Goal: Information Seeking & Learning: Learn about a topic

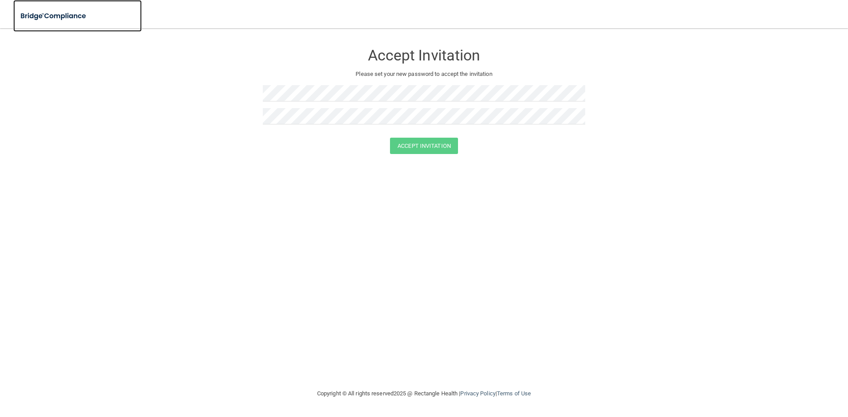
click at [42, 15] on img at bounding box center [53, 16] width 81 height 18
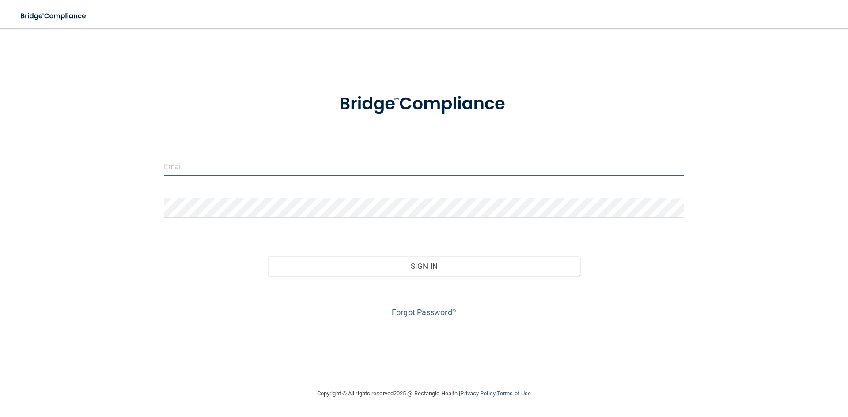
click at [172, 168] on input "email" at bounding box center [424, 166] width 520 height 20
type input "[PERSON_NAME][EMAIL_ADDRESS][PERSON_NAME][DOMAIN_NAME]"
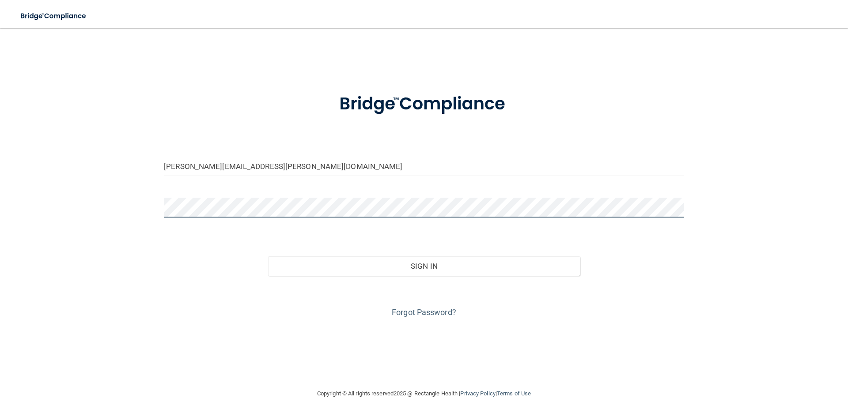
click at [268, 256] on button "Sign In" at bounding box center [424, 265] width 312 height 19
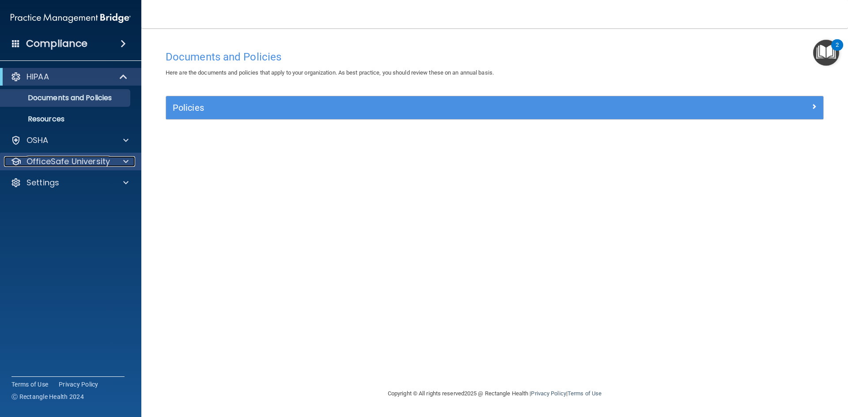
click at [76, 162] on p "OfficeSafe University" at bounding box center [67, 161] width 83 height 11
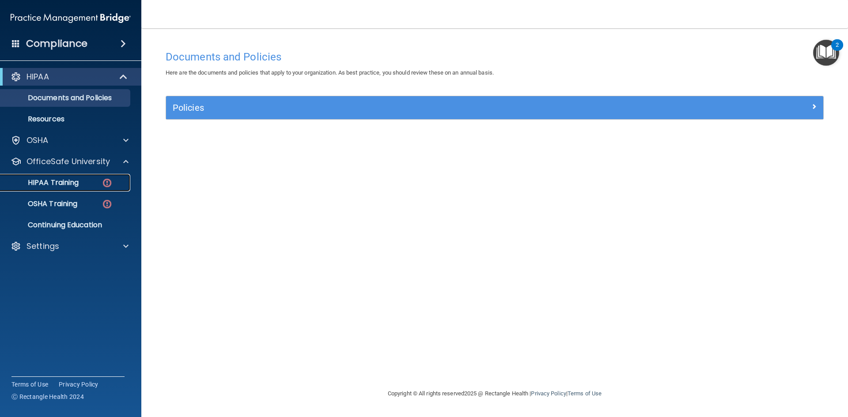
click at [72, 181] on p "HIPAA Training" at bounding box center [42, 182] width 73 height 9
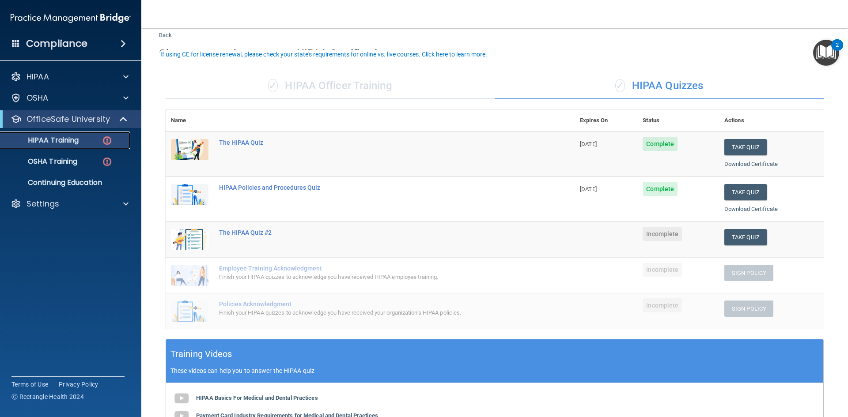
scroll to position [44, 0]
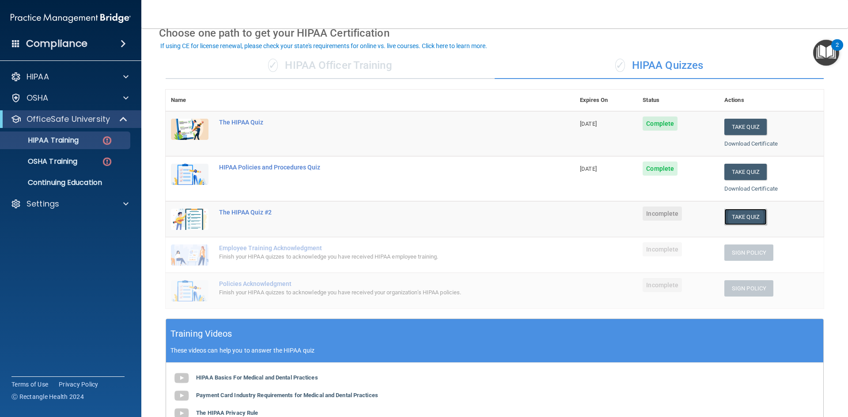
click at [736, 220] on button "Take Quiz" at bounding box center [745, 217] width 42 height 16
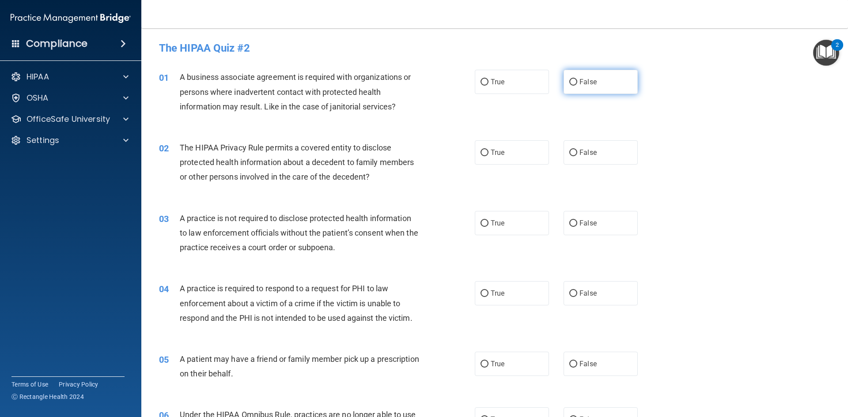
click at [571, 82] on input "False" at bounding box center [573, 82] width 8 height 7
radio input "true"
click at [482, 154] on input "True" at bounding box center [484, 153] width 8 height 7
radio input "true"
click at [482, 223] on input "True" at bounding box center [484, 223] width 8 height 7
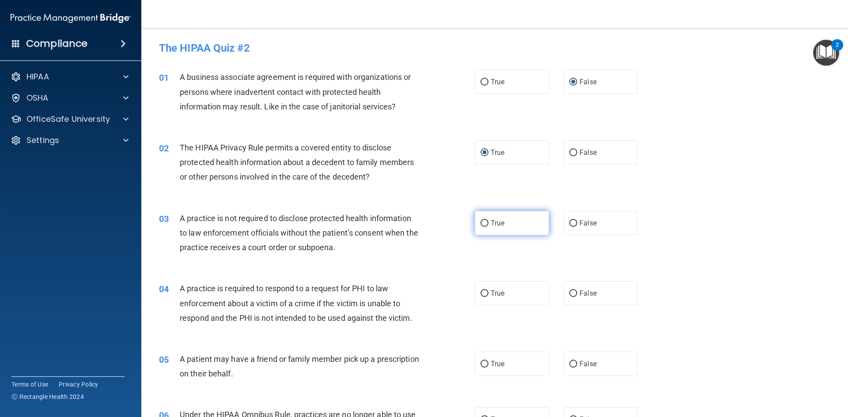
radio input "true"
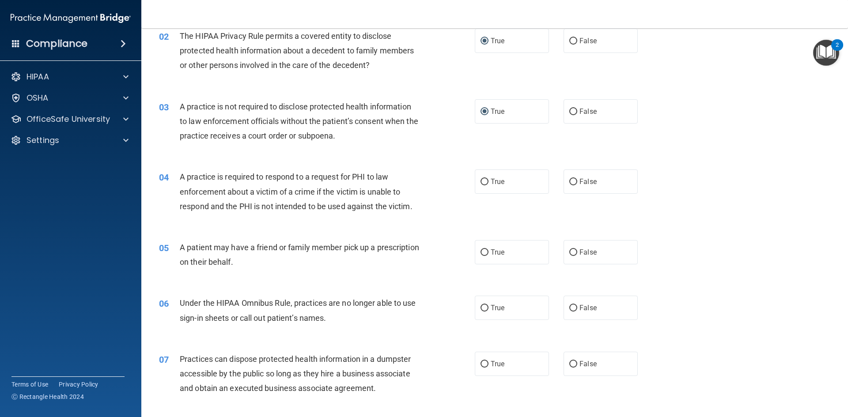
scroll to position [132, 0]
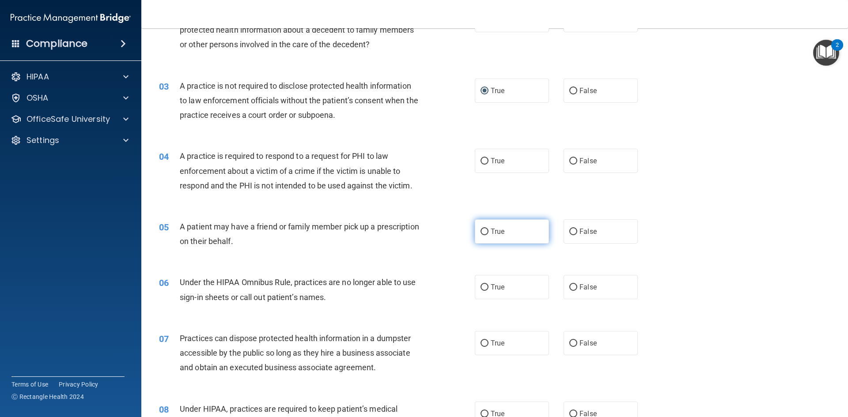
click at [483, 230] on input "True" at bounding box center [484, 232] width 8 height 7
radio input "true"
click at [482, 159] on input "True" at bounding box center [484, 161] width 8 height 7
radio input "true"
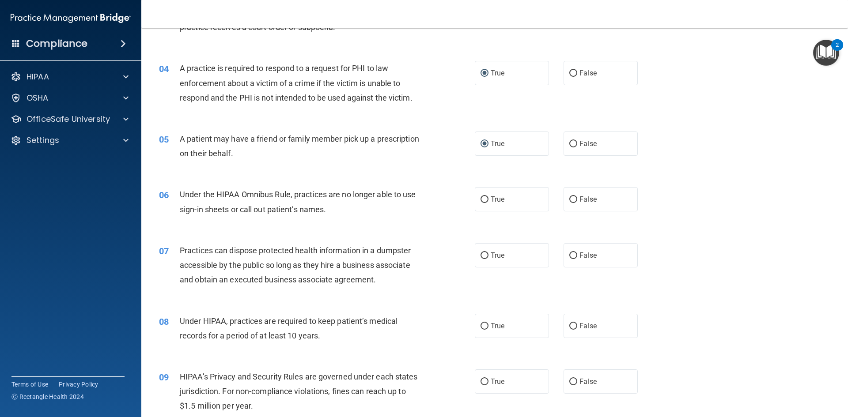
scroll to position [221, 0]
drag, startPoint x: 570, startPoint y: 201, endPoint x: 561, endPoint y: 200, distance: 9.3
click at [569, 200] on input "False" at bounding box center [573, 199] width 8 height 7
radio input "true"
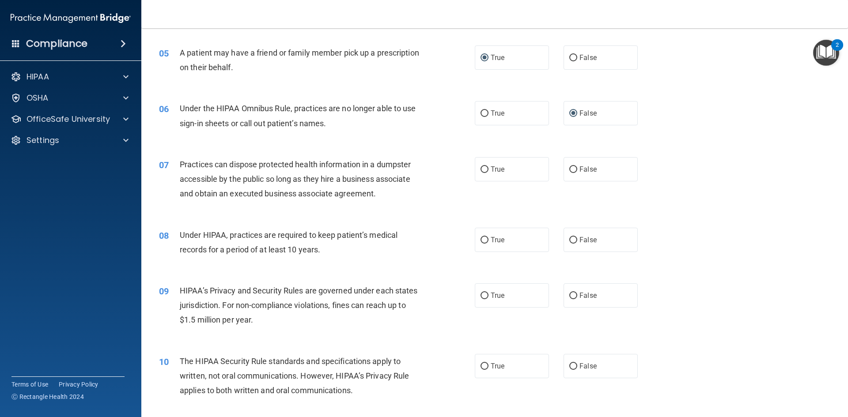
scroll to position [309, 0]
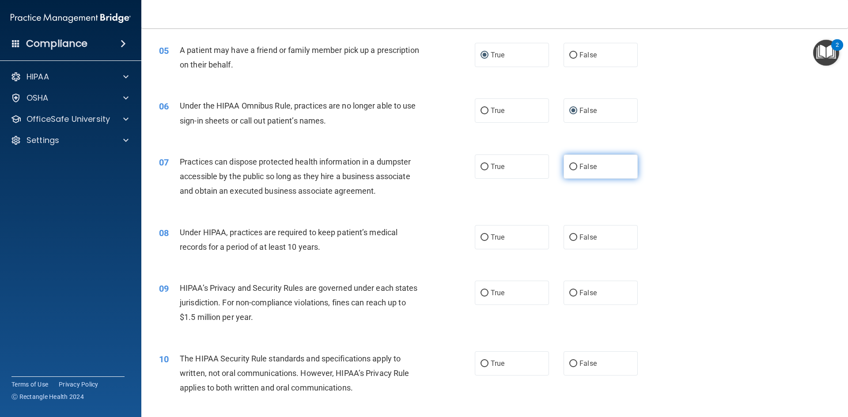
click at [572, 169] on input "False" at bounding box center [573, 167] width 8 height 7
radio input "true"
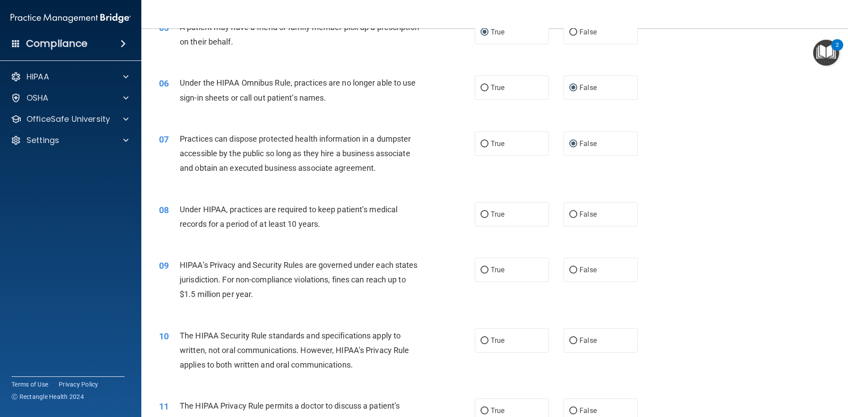
scroll to position [353, 0]
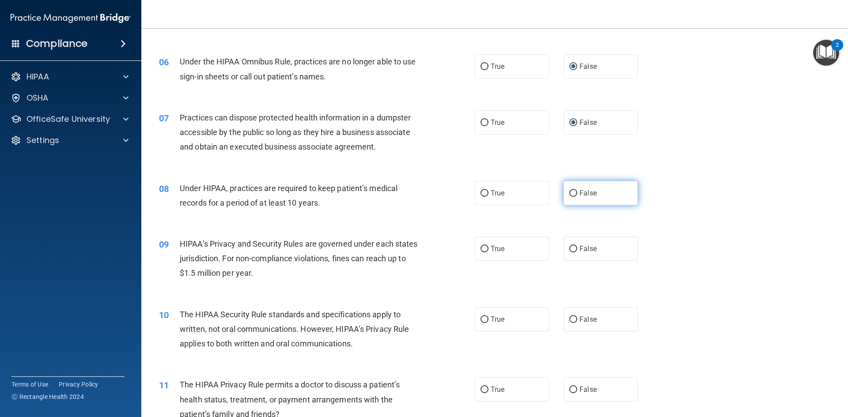
click at [570, 193] on input "False" at bounding box center [573, 193] width 8 height 7
radio input "true"
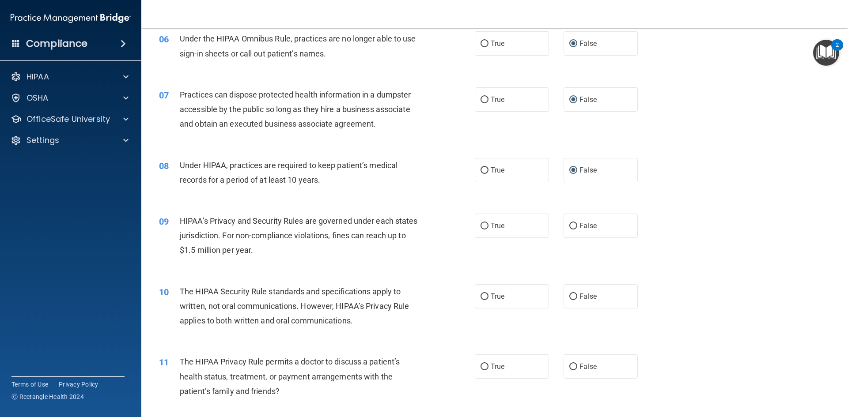
scroll to position [397, 0]
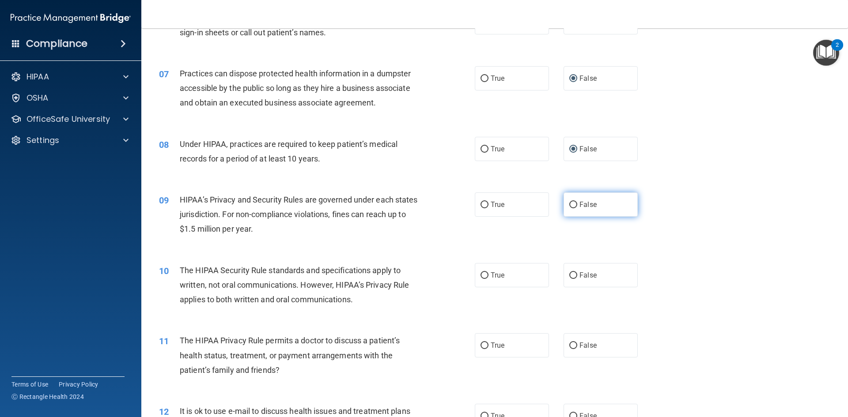
click at [569, 204] on input "False" at bounding box center [573, 205] width 8 height 7
radio input "true"
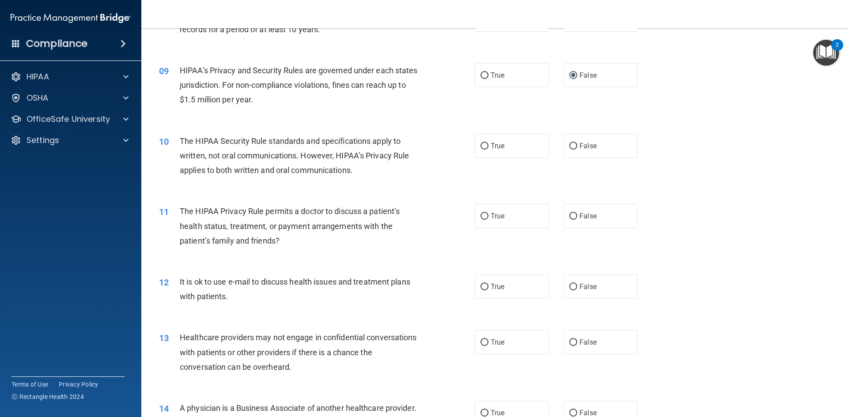
scroll to position [530, 0]
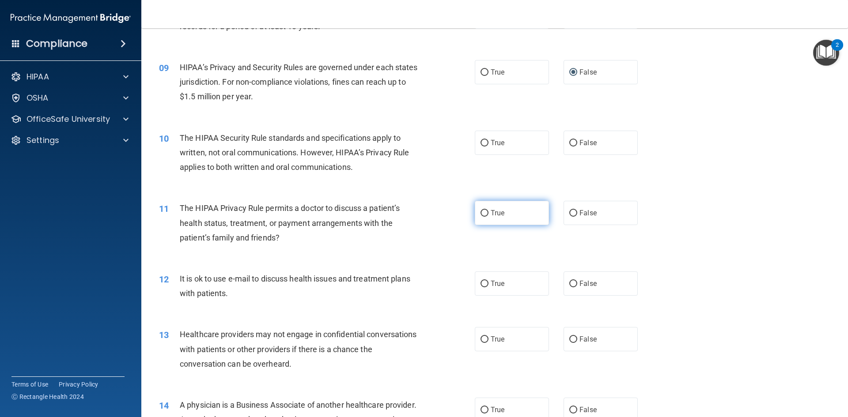
click at [482, 214] on input "True" at bounding box center [484, 213] width 8 height 7
radio input "true"
click at [479, 288] on label "True" at bounding box center [512, 283] width 74 height 24
click at [480, 287] on input "True" at bounding box center [484, 284] width 8 height 7
radio input "true"
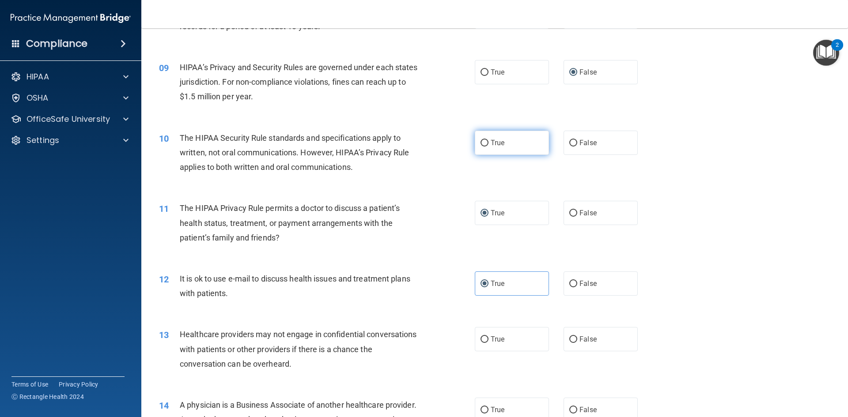
click at [480, 142] on input "True" at bounding box center [484, 143] width 8 height 7
radio input "true"
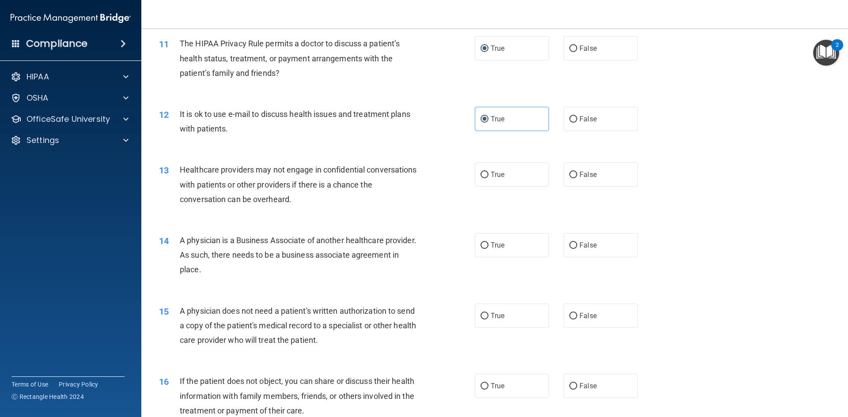
scroll to position [706, 0]
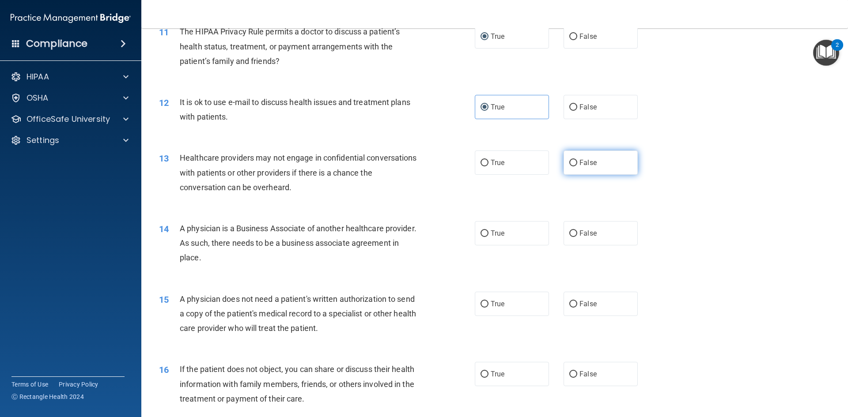
click at [569, 162] on input "False" at bounding box center [573, 163] width 8 height 7
radio input "true"
click at [569, 233] on input "False" at bounding box center [573, 233] width 8 height 7
radio input "true"
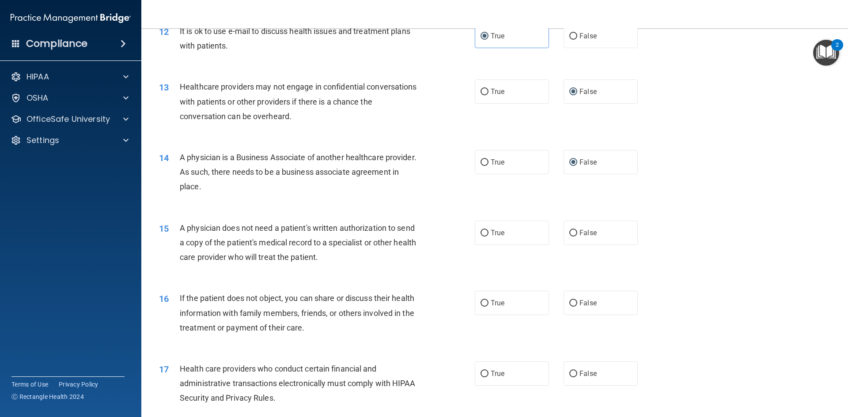
scroll to position [795, 0]
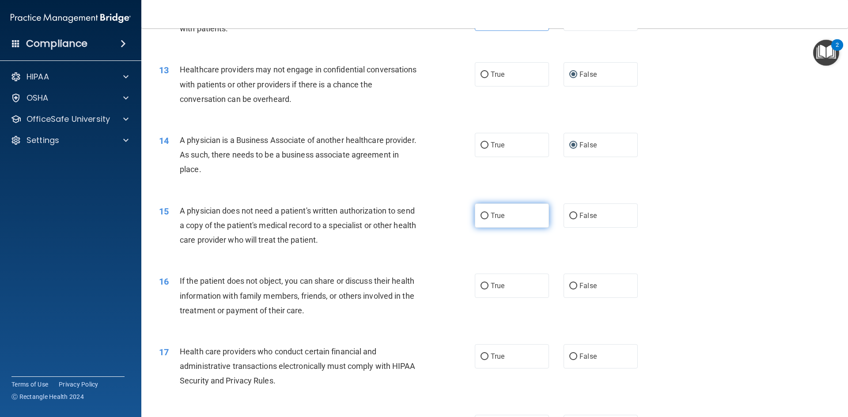
click at [480, 216] on input "True" at bounding box center [484, 216] width 8 height 7
radio input "true"
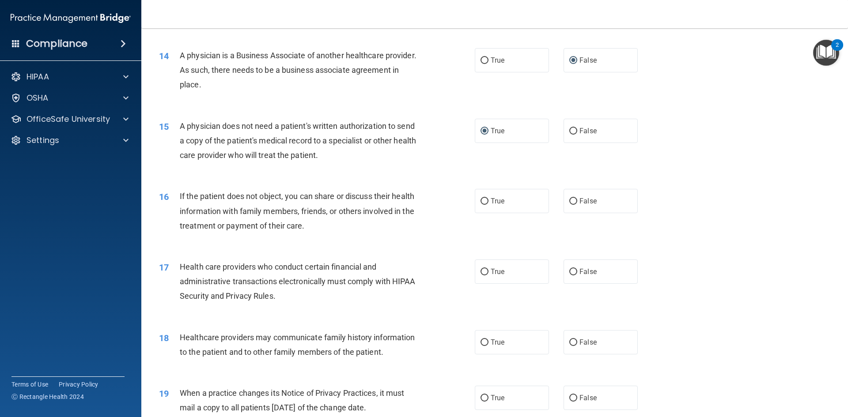
scroll to position [883, 0]
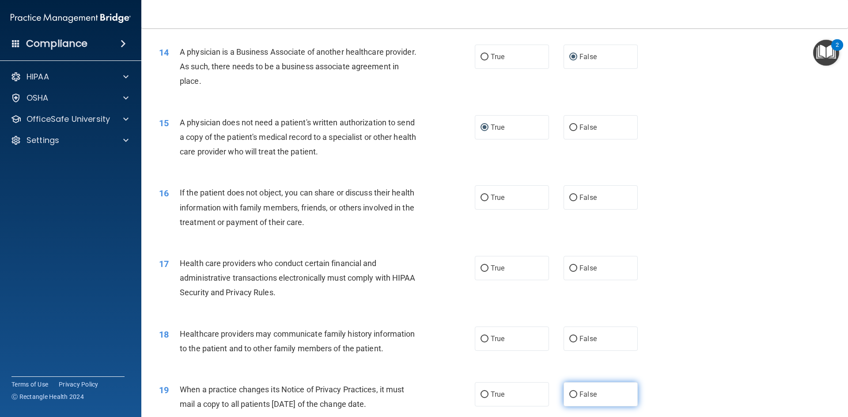
click at [572, 396] on input "False" at bounding box center [573, 395] width 8 height 7
radio input "true"
click at [569, 339] on input "False" at bounding box center [573, 339] width 8 height 7
radio input "true"
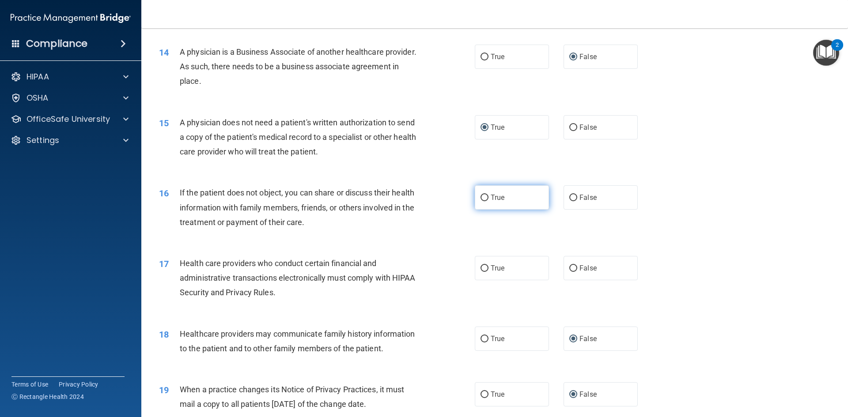
click at [485, 200] on label "True" at bounding box center [512, 197] width 74 height 24
click at [480, 200] on input "True" at bounding box center [484, 198] width 8 height 7
radio input "true"
drag, startPoint x: 483, startPoint y: 269, endPoint x: 477, endPoint y: 271, distance: 6.9
click at [482, 270] on input "True" at bounding box center [484, 268] width 8 height 7
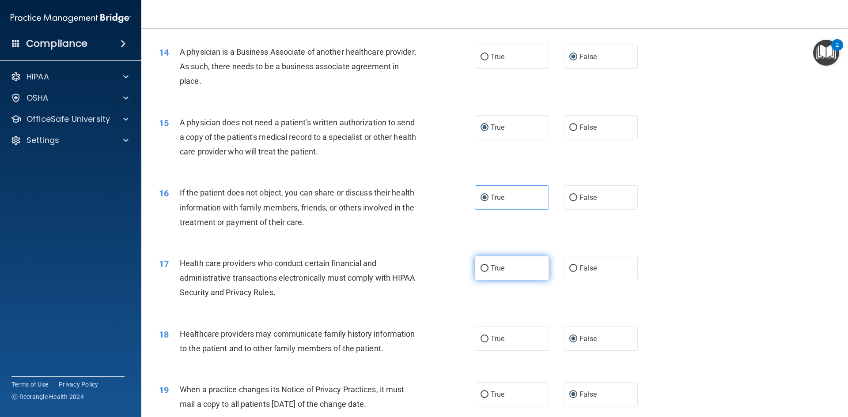
radio input "true"
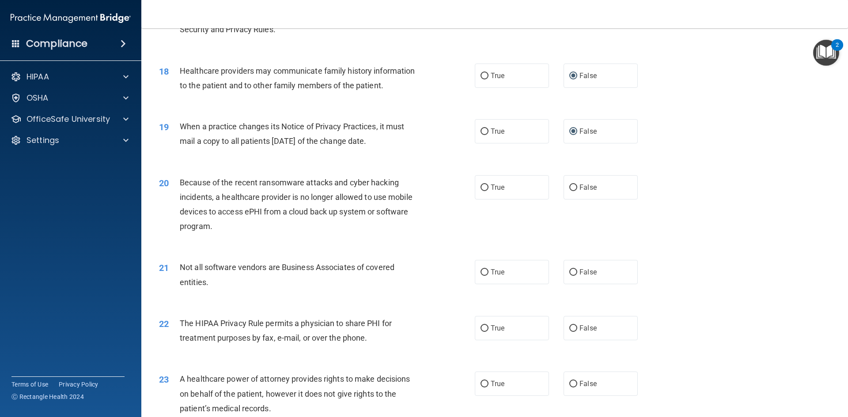
scroll to position [1148, 0]
click at [570, 185] on input "False" at bounding box center [573, 186] width 8 height 7
radio input "true"
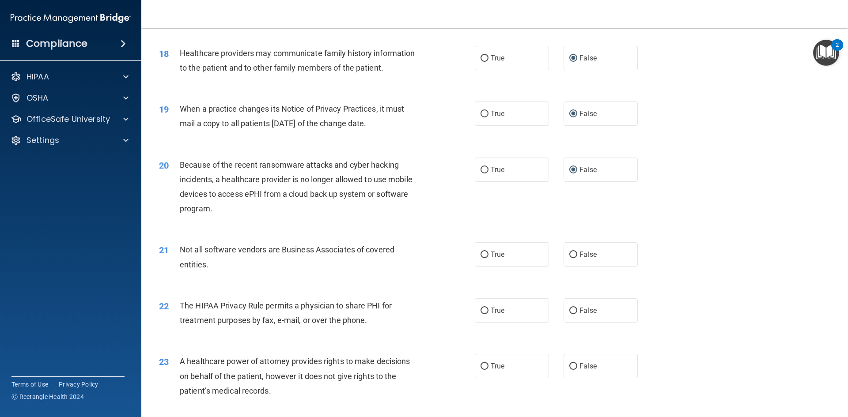
scroll to position [1192, 0]
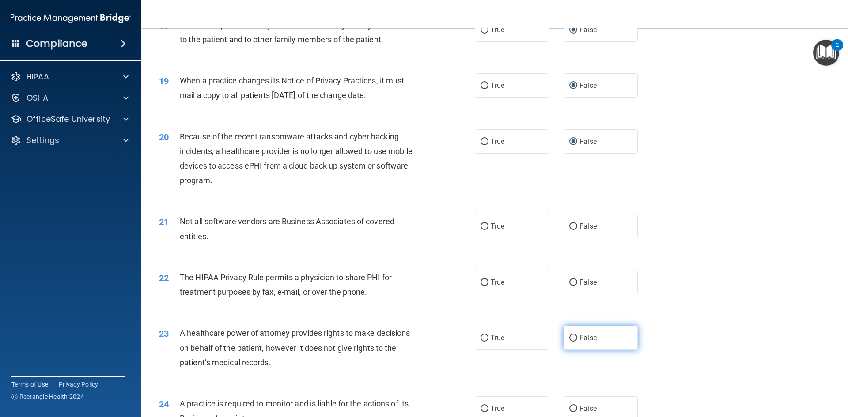
click at [569, 341] on input "False" at bounding box center [573, 338] width 8 height 7
radio input "true"
click at [569, 410] on input "False" at bounding box center [573, 409] width 8 height 7
radio input "true"
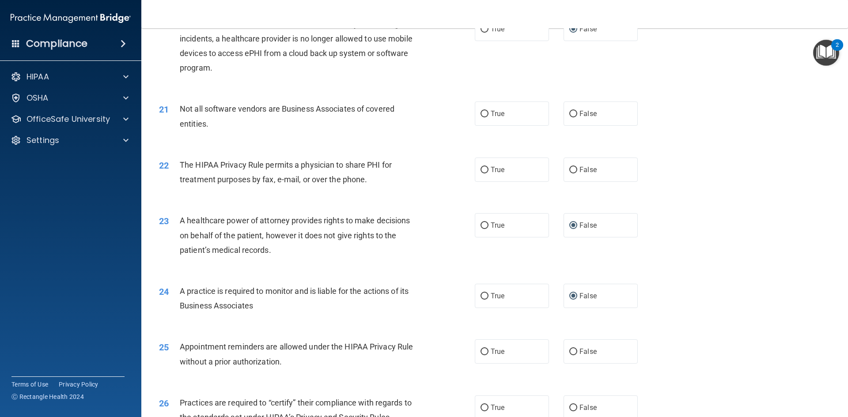
scroll to position [1324, 0]
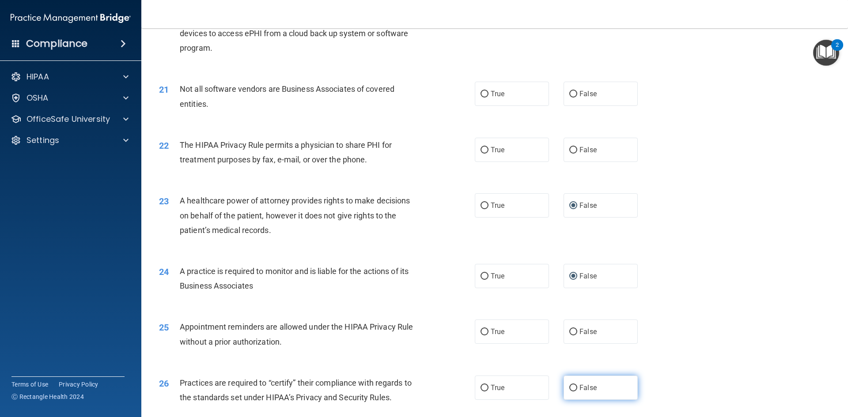
click at [571, 388] on input "False" at bounding box center [573, 388] width 8 height 7
radio input "true"
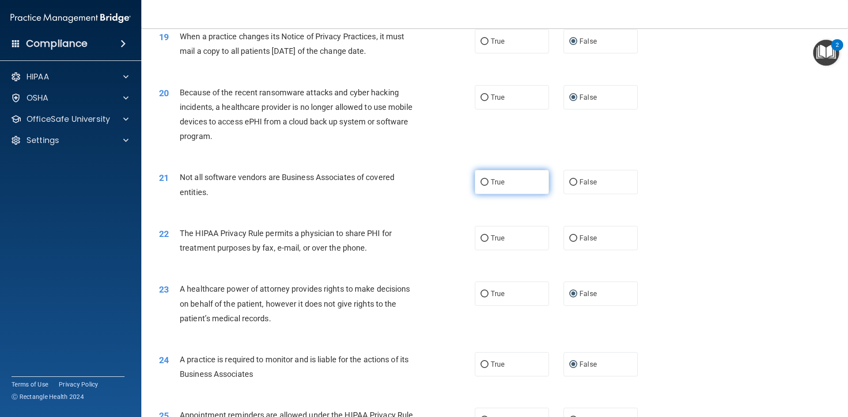
click at [484, 182] on input "True" at bounding box center [484, 182] width 8 height 7
radio input "true"
click at [481, 239] on input "True" at bounding box center [484, 238] width 8 height 7
radio input "true"
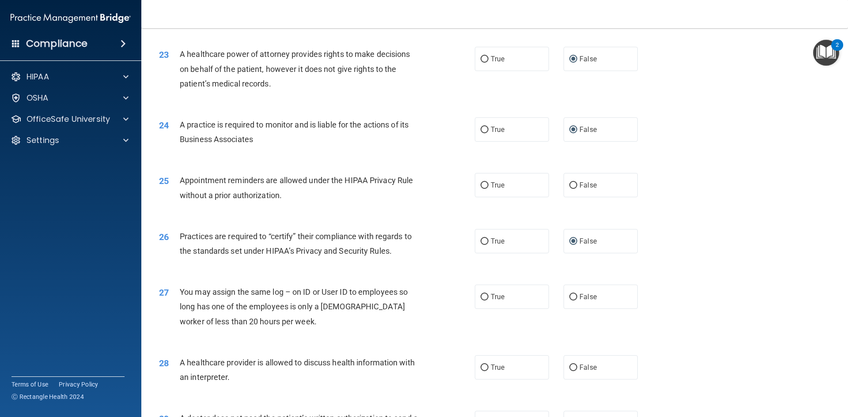
scroll to position [1501, 0]
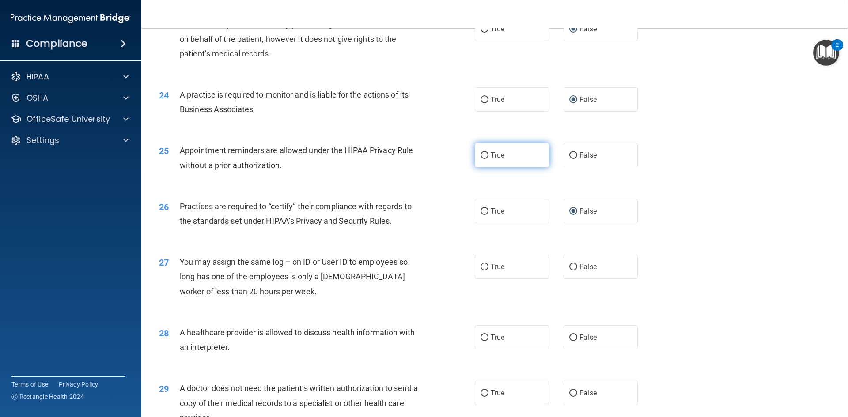
click at [482, 153] on input "True" at bounding box center [484, 155] width 8 height 7
radio input "true"
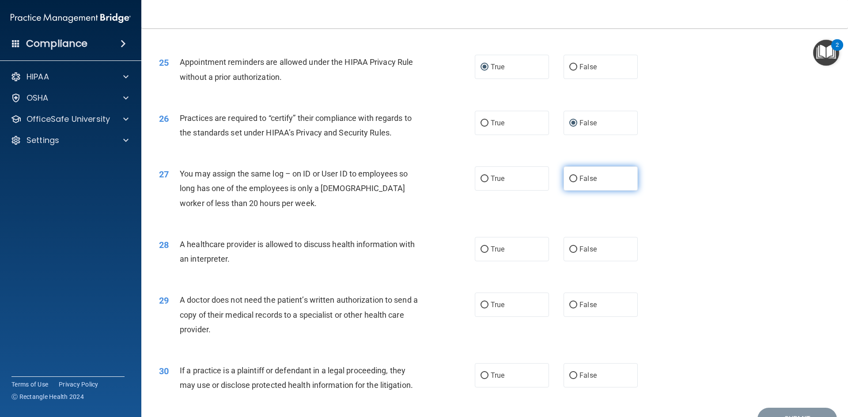
click at [569, 178] on input "False" at bounding box center [573, 179] width 8 height 7
radio input "true"
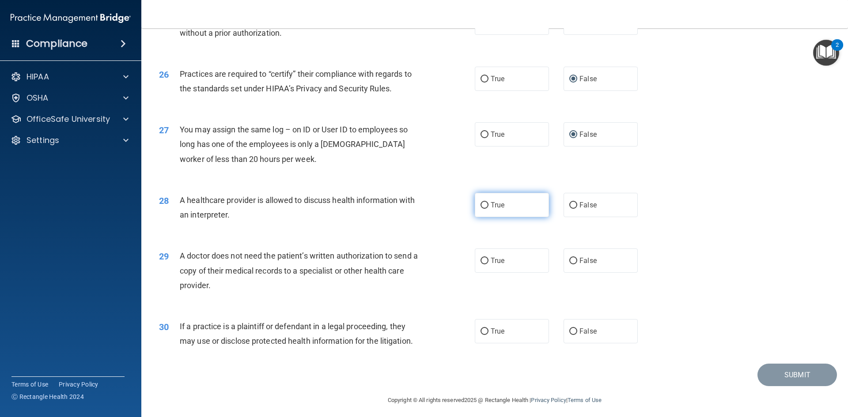
click at [480, 205] on input "True" at bounding box center [484, 205] width 8 height 7
radio input "true"
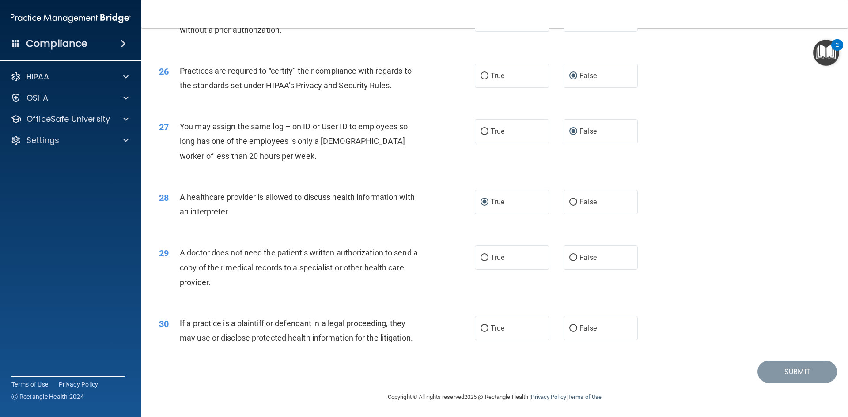
scroll to position [1638, 0]
click at [480, 256] on input "True" at bounding box center [484, 256] width 8 height 7
radio input "true"
click at [480, 330] on input "True" at bounding box center [484, 327] width 8 height 7
radio input "true"
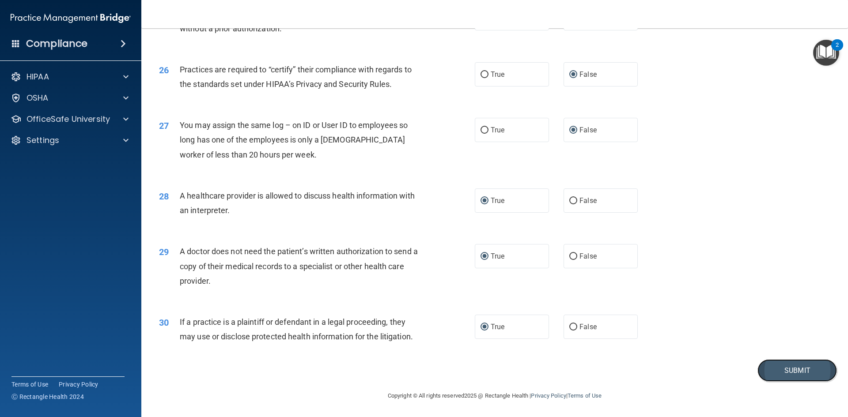
click at [780, 365] on button "Submit" at bounding box center [796, 370] width 79 height 23
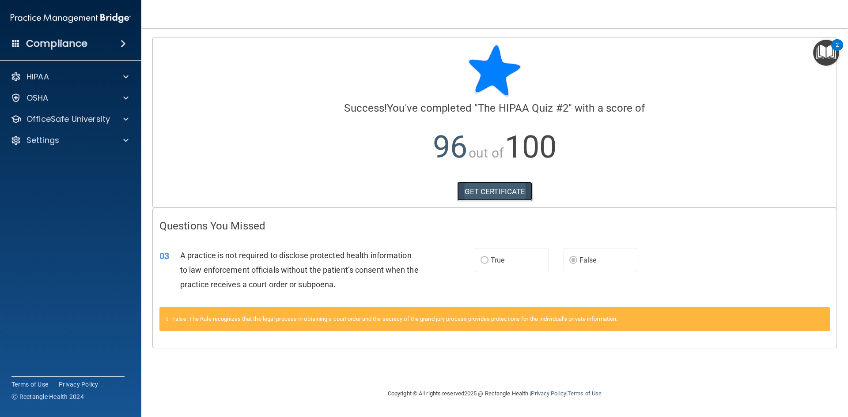
click at [483, 187] on link "GET CERTIFICATE" at bounding box center [494, 191] width 75 height 19
click at [61, 120] on p "OfficeSafe University" at bounding box center [67, 119] width 83 height 11
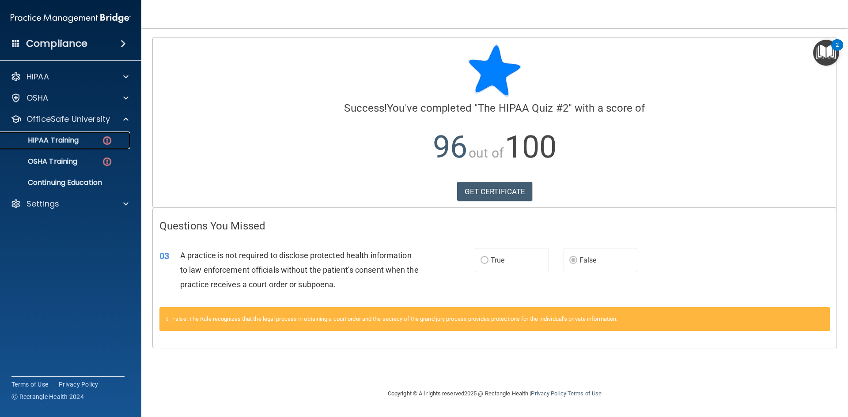
click at [62, 140] on p "HIPAA Training" at bounding box center [42, 140] width 73 height 9
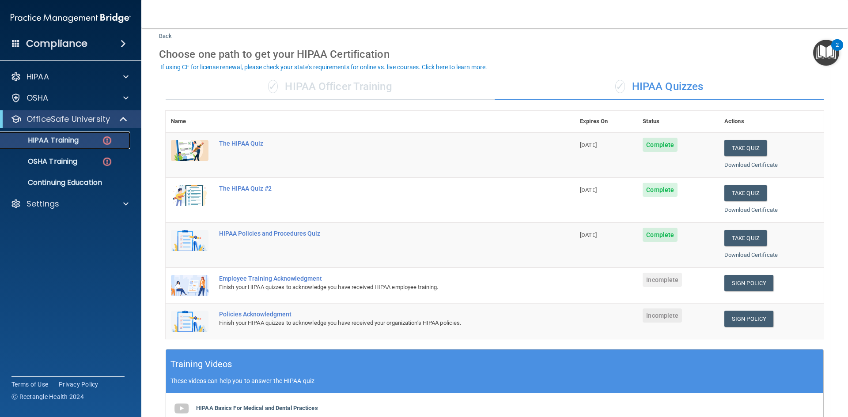
scroll to position [44, 0]
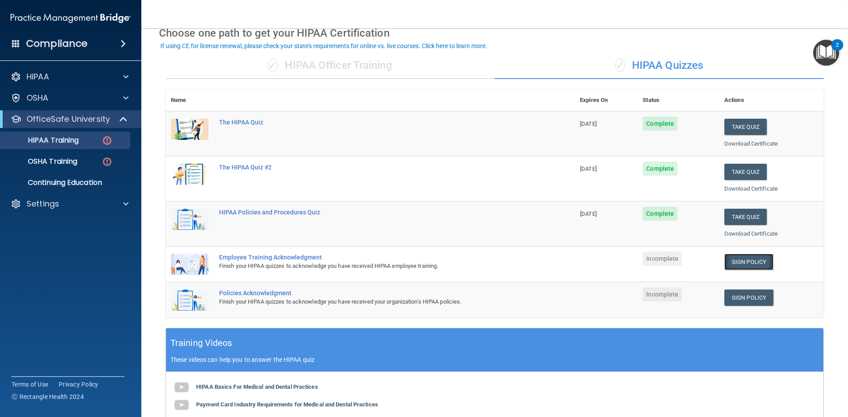
click at [746, 262] on link "Sign Policy" at bounding box center [748, 262] width 49 height 16
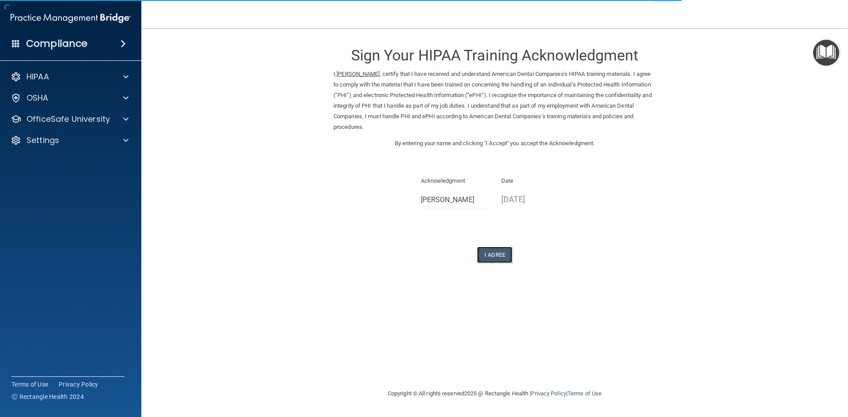
click at [492, 257] on button "I Agree" at bounding box center [494, 255] width 35 height 16
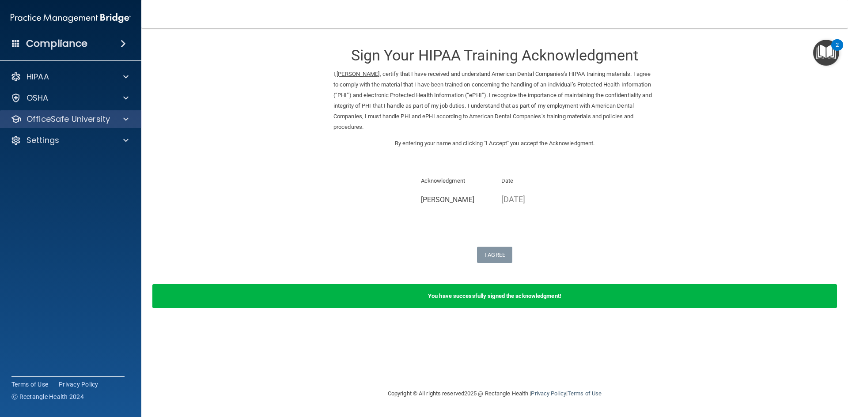
click at [86, 125] on div "OfficeSafe University" at bounding box center [71, 119] width 142 height 18
click at [127, 114] on span at bounding box center [125, 119] width 5 height 11
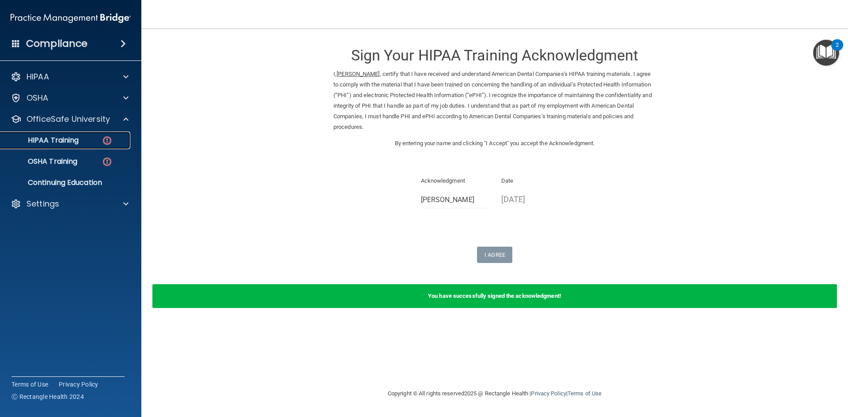
click at [66, 140] on p "HIPAA Training" at bounding box center [42, 140] width 73 height 9
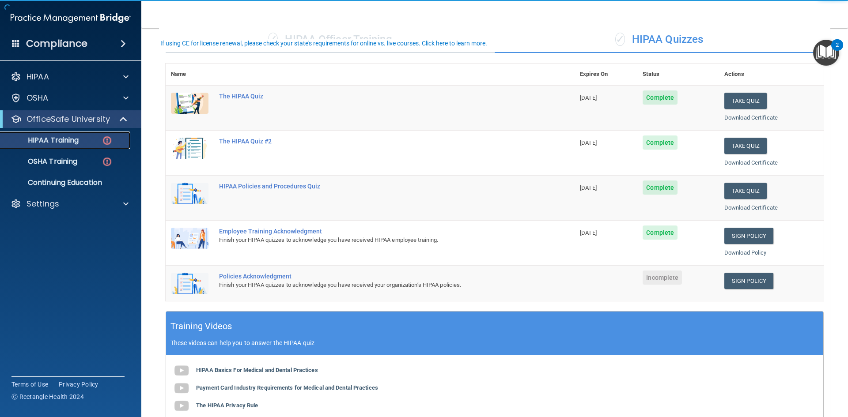
scroll to position [88, 0]
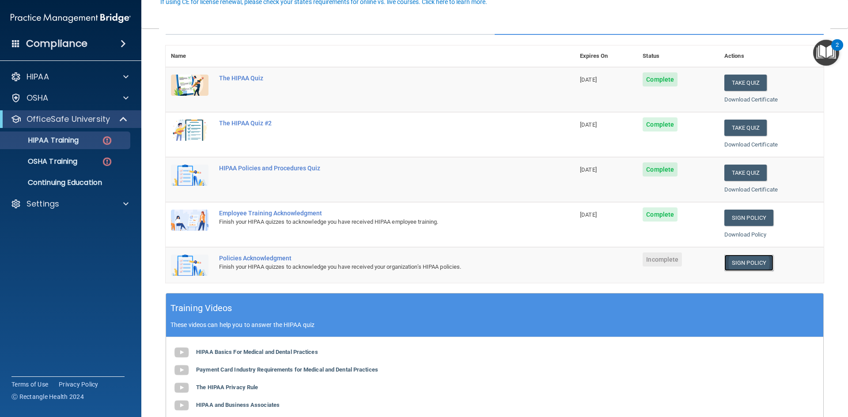
click at [743, 260] on link "Sign Policy" at bounding box center [748, 263] width 49 height 16
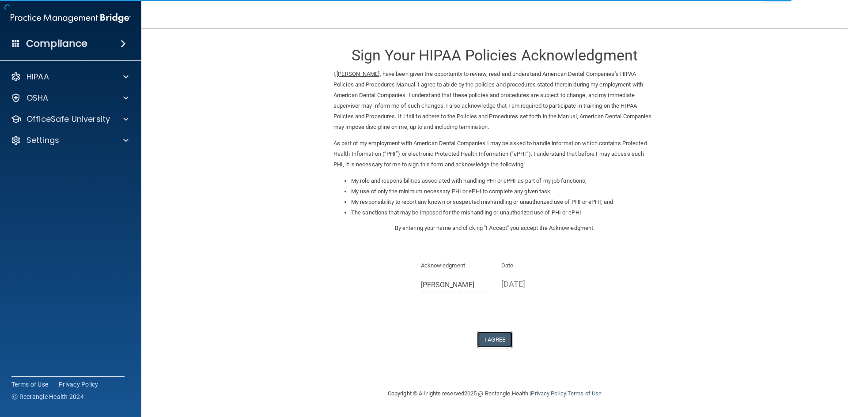
click at [493, 338] on button "I Agree" at bounding box center [494, 340] width 35 height 16
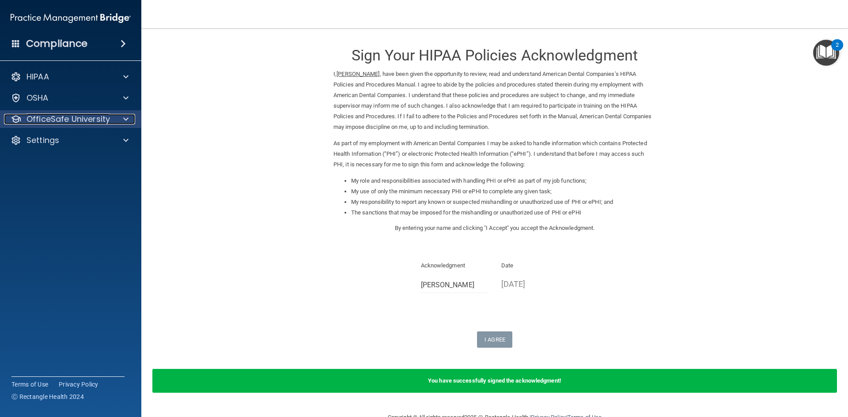
click at [123, 120] on span at bounding box center [125, 119] width 5 height 11
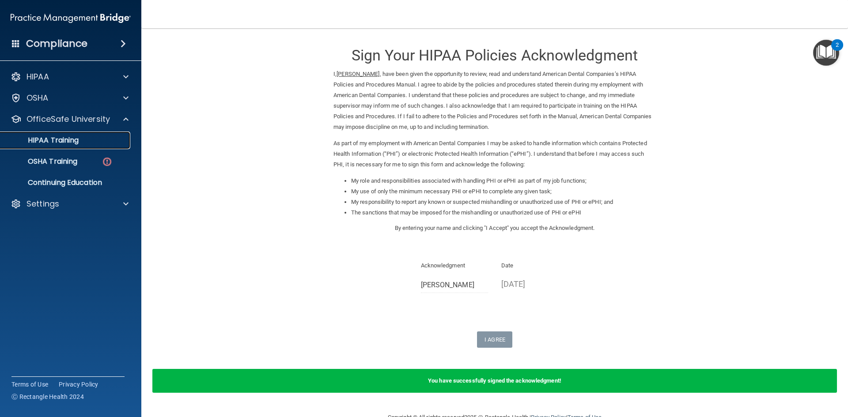
click at [52, 145] on link "HIPAA Training" at bounding box center [60, 141] width 139 height 18
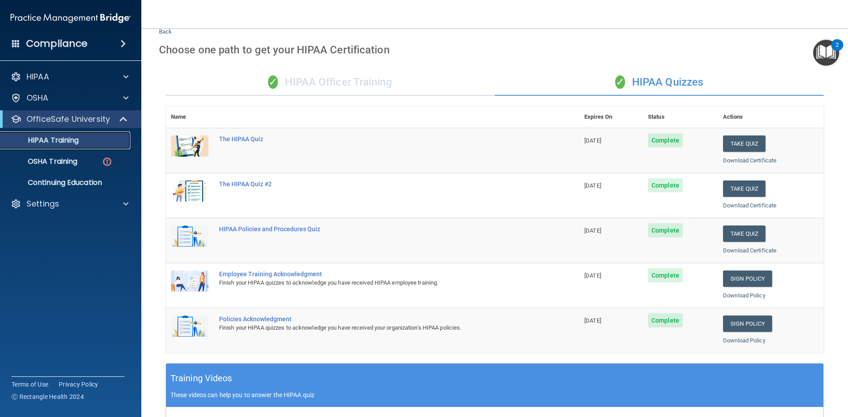
scroll to position [27, 0]
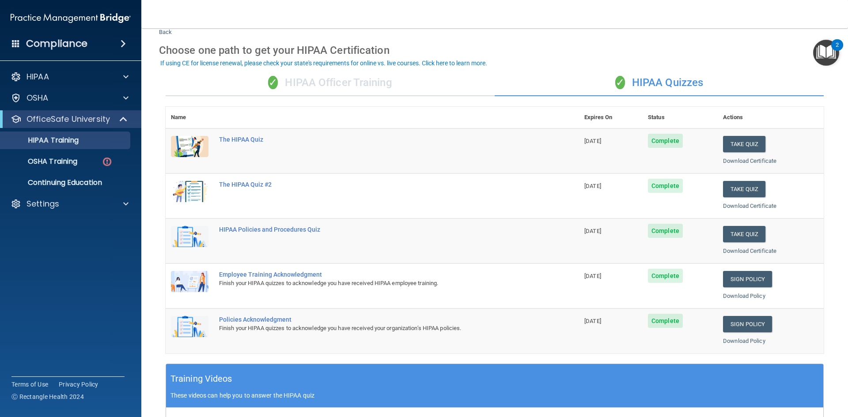
click at [322, 81] on div "✓ HIPAA Officer Training" at bounding box center [330, 83] width 329 height 26
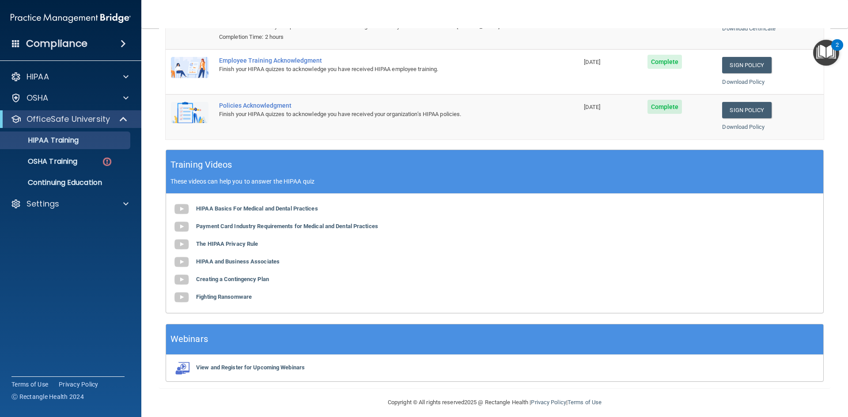
scroll to position [0, 0]
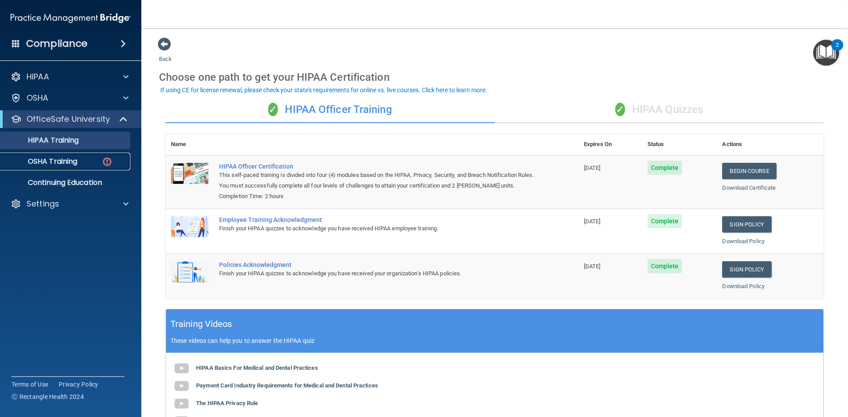
click at [57, 163] on p "OSHA Training" at bounding box center [42, 161] width 72 height 9
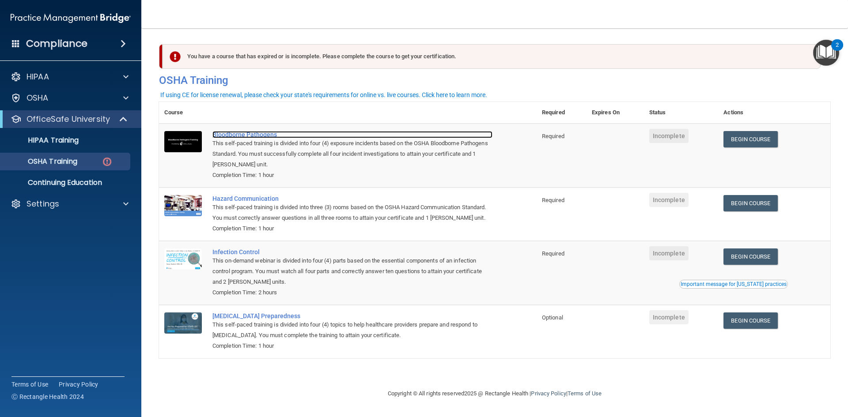
click at [254, 133] on div "Bloodborne Pathogens" at bounding box center [352, 134] width 280 height 7
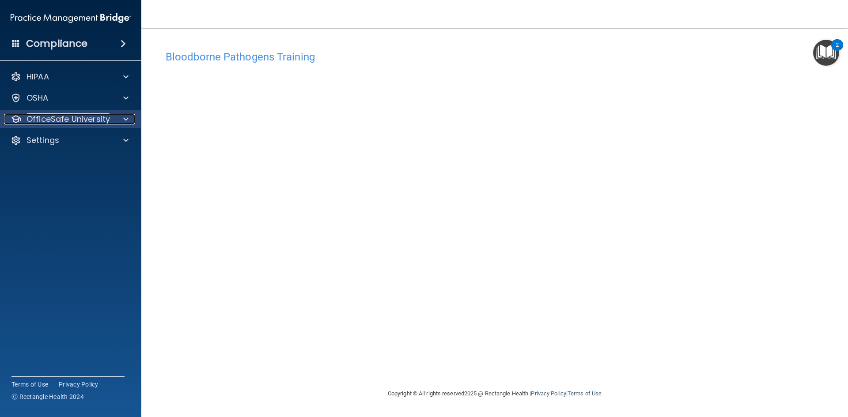
click at [124, 117] on span at bounding box center [125, 119] width 5 height 11
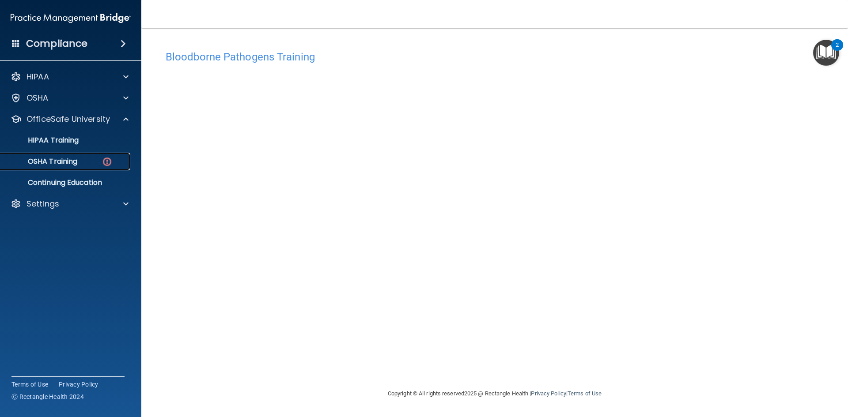
click at [57, 161] on p "OSHA Training" at bounding box center [42, 161] width 72 height 9
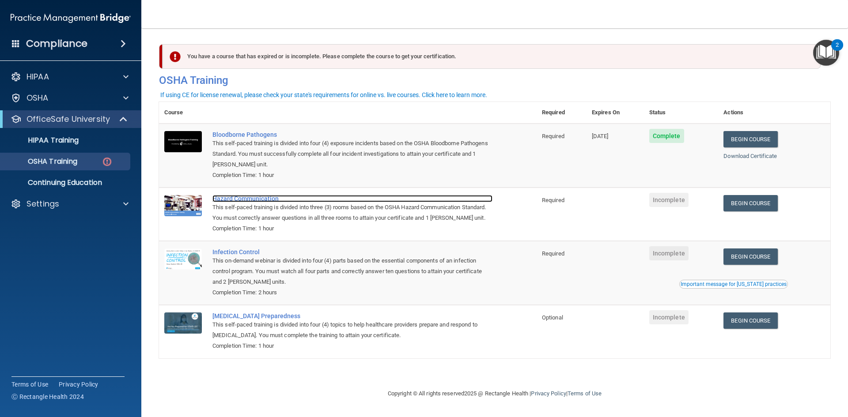
click at [222, 201] on div "Hazard Communication" at bounding box center [352, 198] width 280 height 7
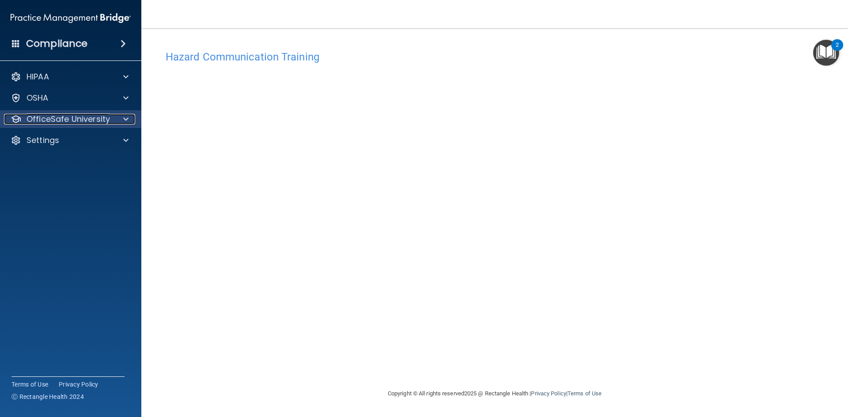
click at [115, 116] on div at bounding box center [124, 119] width 22 height 11
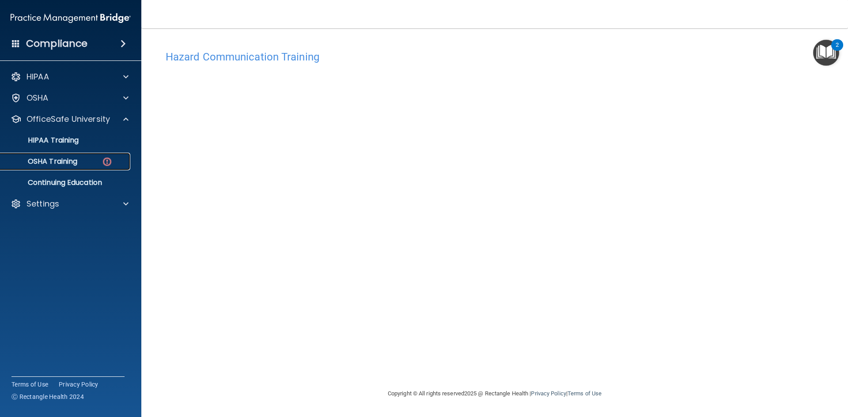
click at [79, 159] on div "OSHA Training" at bounding box center [66, 161] width 121 height 9
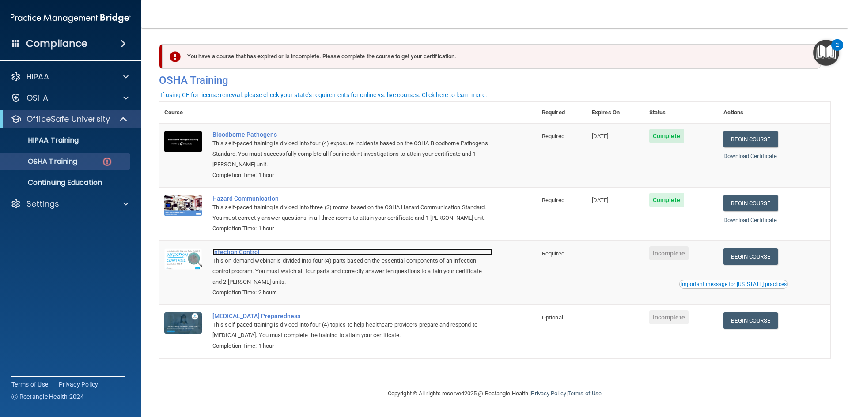
click at [222, 252] on div "Infection Control" at bounding box center [352, 252] width 280 height 7
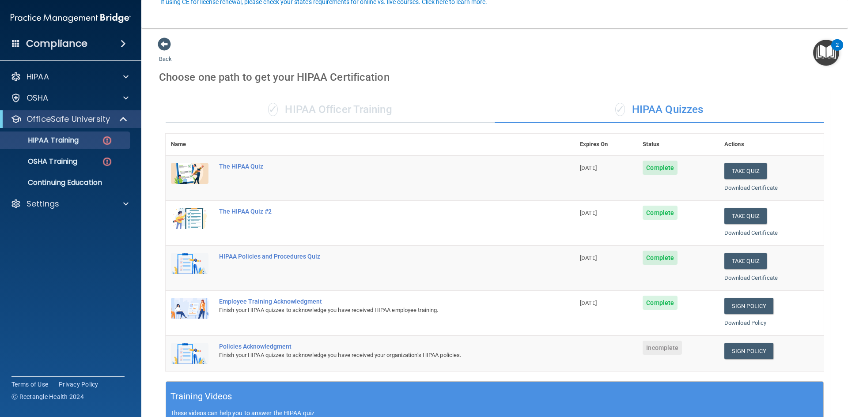
scroll to position [88, 0]
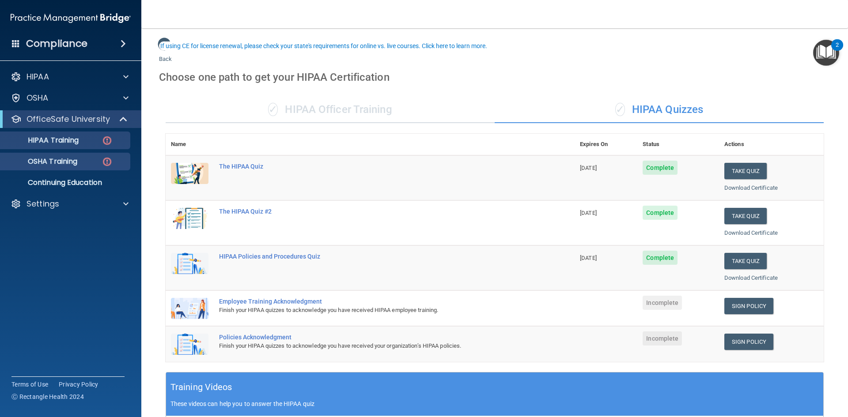
scroll to position [44, 0]
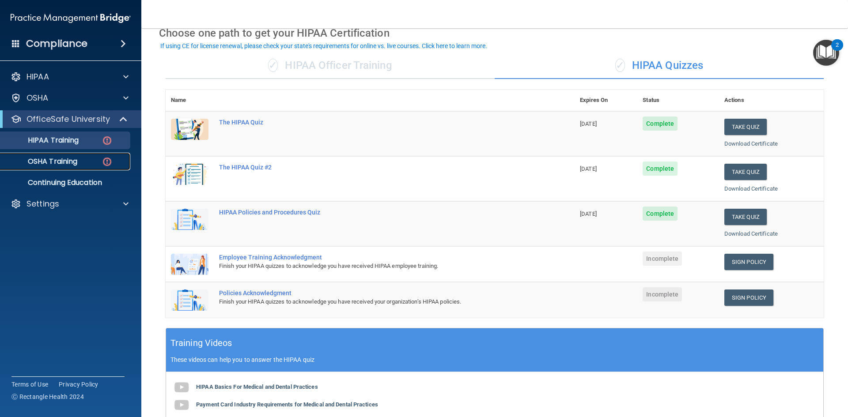
click at [70, 160] on p "OSHA Training" at bounding box center [42, 161] width 72 height 9
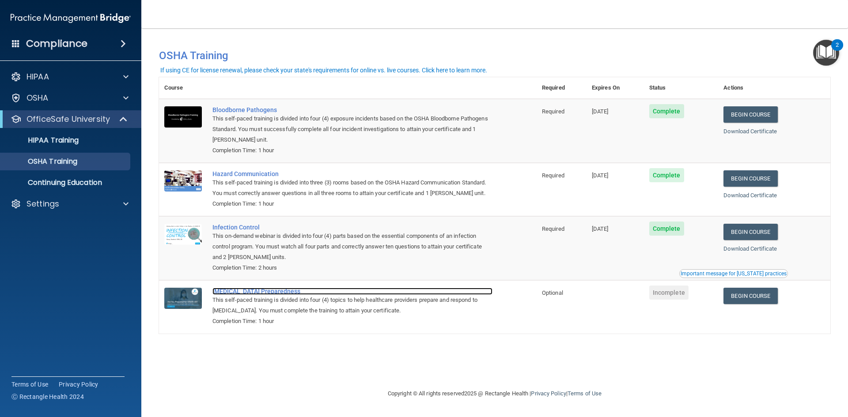
click at [252, 293] on div "[MEDICAL_DATA] Preparedness" at bounding box center [352, 291] width 280 height 7
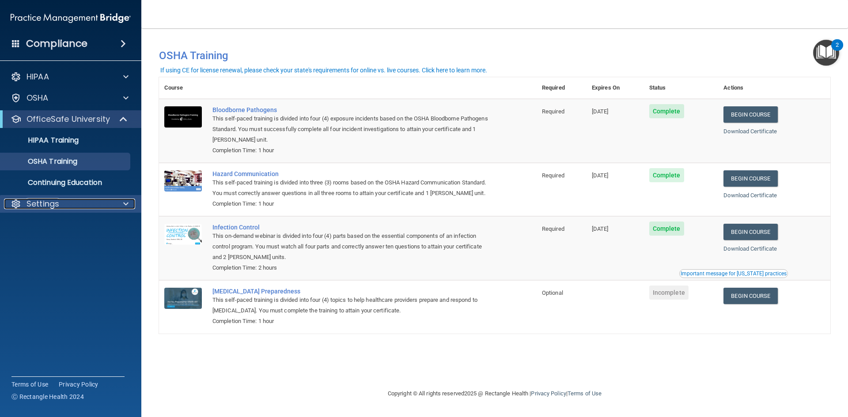
click at [64, 206] on div "Settings" at bounding box center [58, 204] width 109 height 11
click at [57, 223] on p "My Account" at bounding box center [66, 225] width 121 height 9
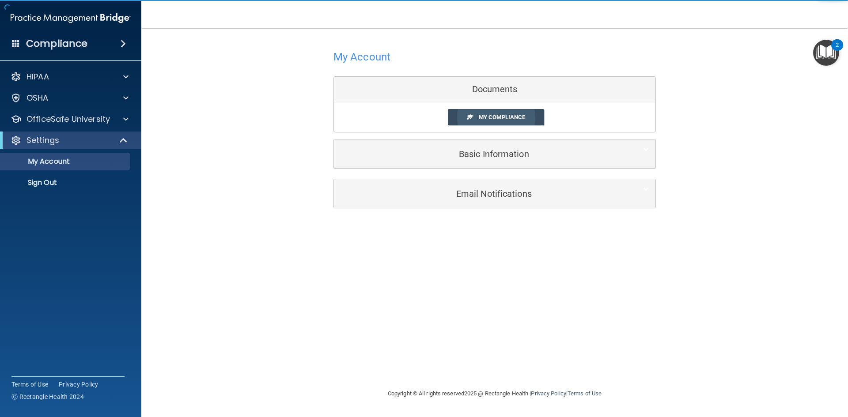
click at [483, 119] on span "My Compliance" at bounding box center [502, 117] width 46 height 7
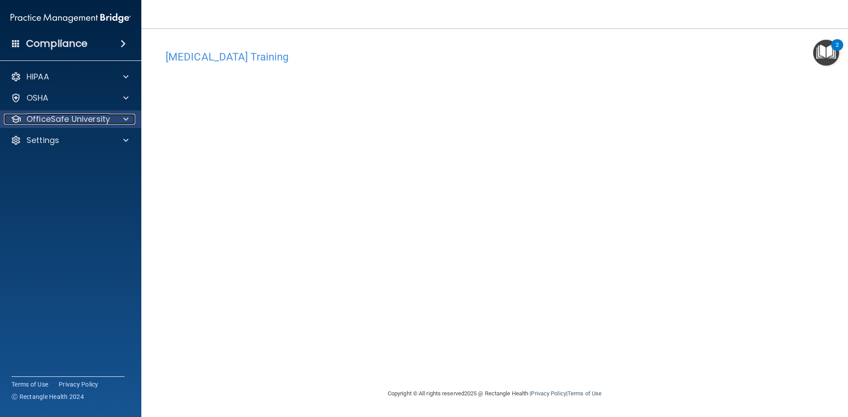
click at [96, 121] on p "OfficeSafe University" at bounding box center [67, 119] width 83 height 11
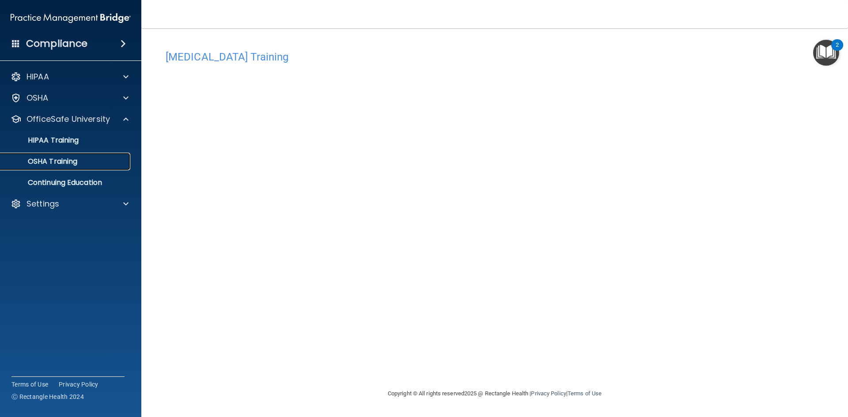
click at [68, 160] on p "OSHA Training" at bounding box center [42, 161] width 72 height 9
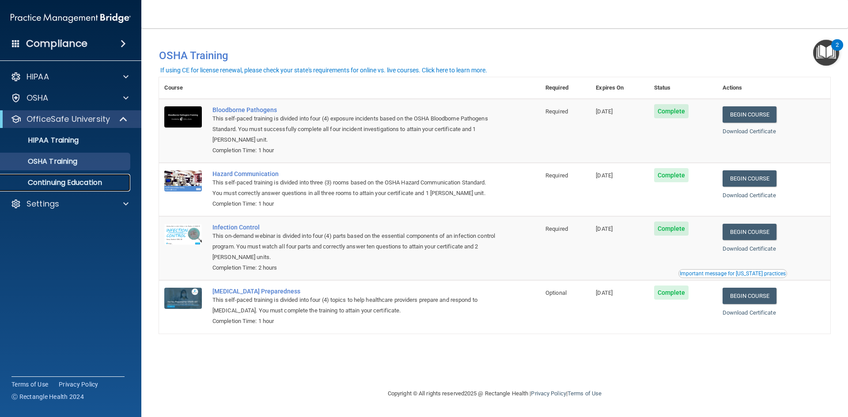
click at [82, 185] on p "Continuing Education" at bounding box center [66, 182] width 121 height 9
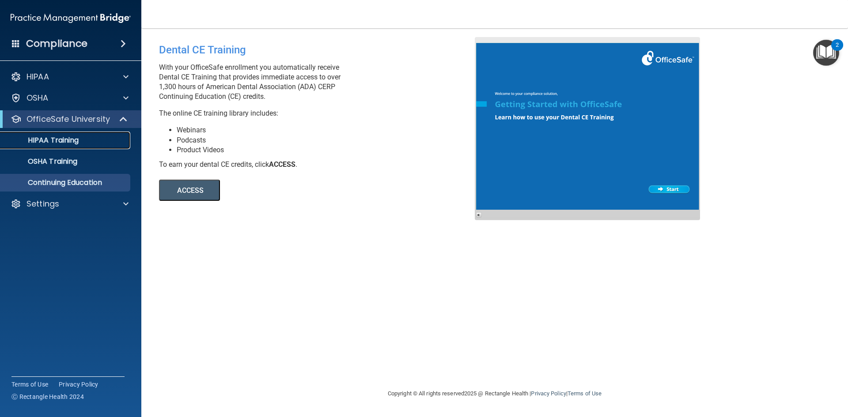
click at [62, 141] on p "HIPAA Training" at bounding box center [42, 140] width 73 height 9
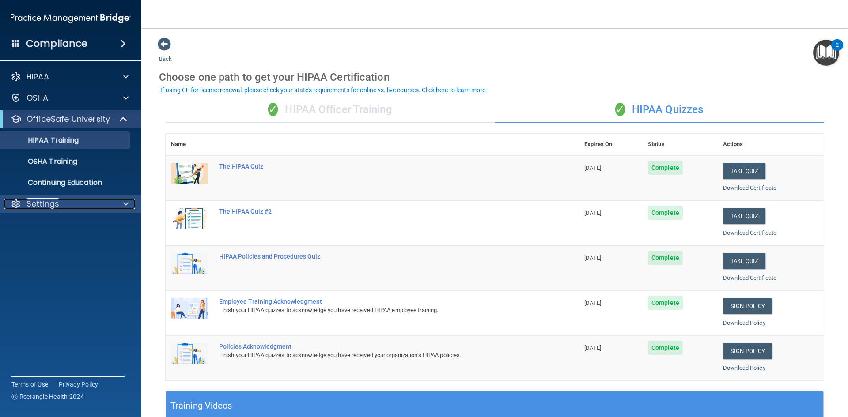
click at [50, 203] on p "Settings" at bounding box center [42, 204] width 33 height 11
click at [57, 228] on p "My Account" at bounding box center [66, 225] width 121 height 9
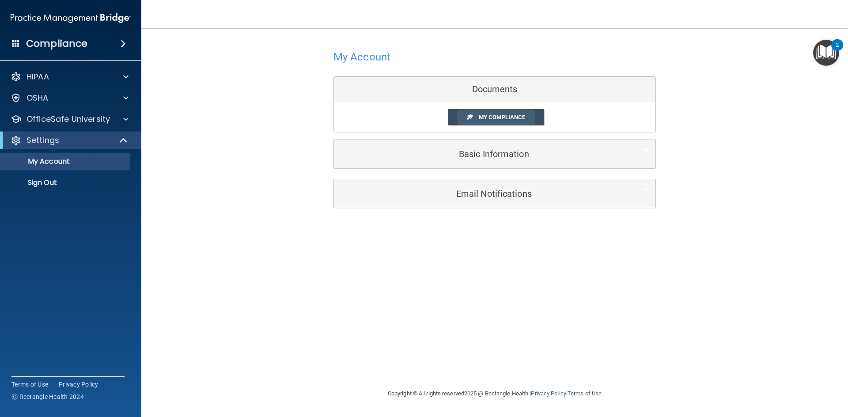
click at [492, 113] on link "My Compliance" at bounding box center [496, 117] width 97 height 16
